Goal: Find specific page/section

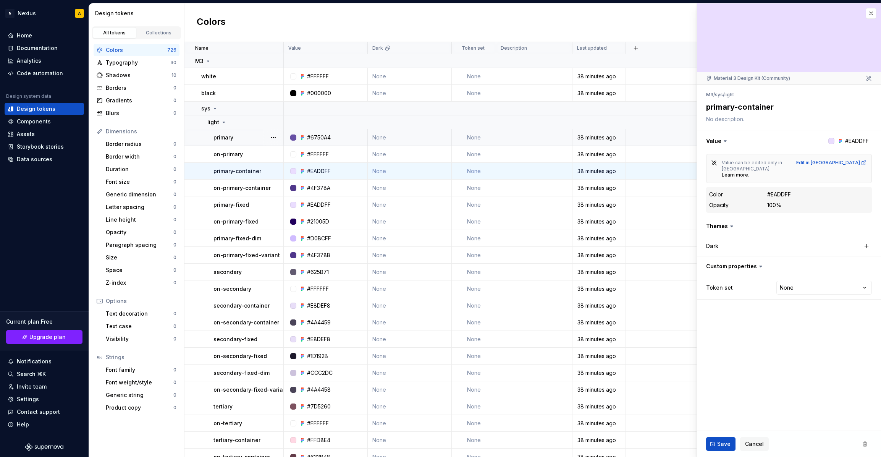
click at [320, 138] on div "#6750A4" at bounding box center [319, 138] width 24 height 8
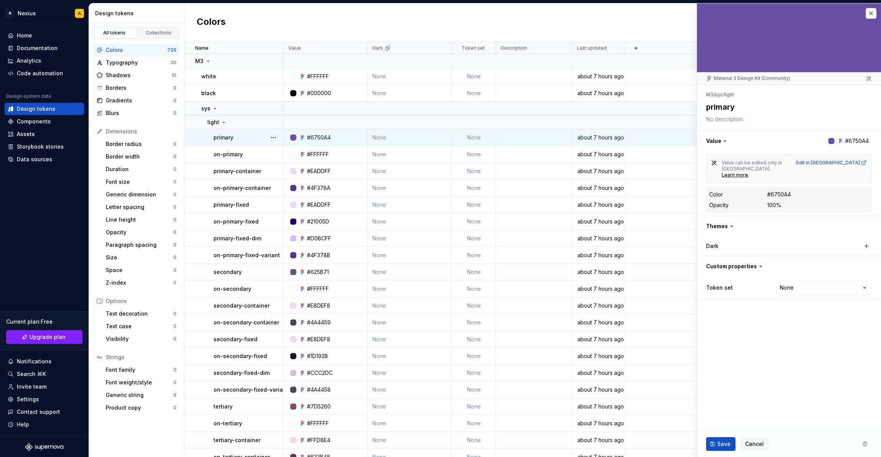
type textarea "*"
click at [30, 145] on div "Storybook stories" at bounding box center [40, 147] width 47 height 8
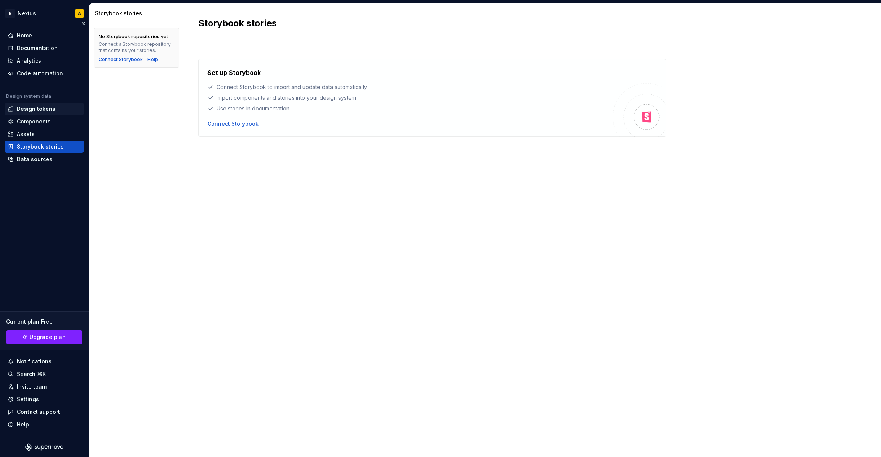
click at [38, 111] on div "Design tokens" at bounding box center [36, 109] width 39 height 8
